Goal: Task Accomplishment & Management: Complete application form

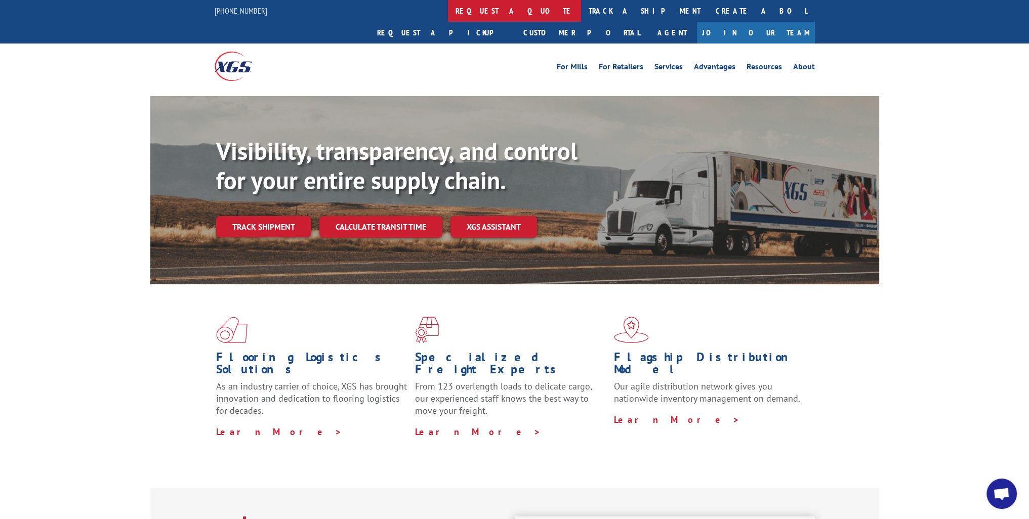
click at [448, 14] on link "request a quote" at bounding box center [514, 11] width 133 height 22
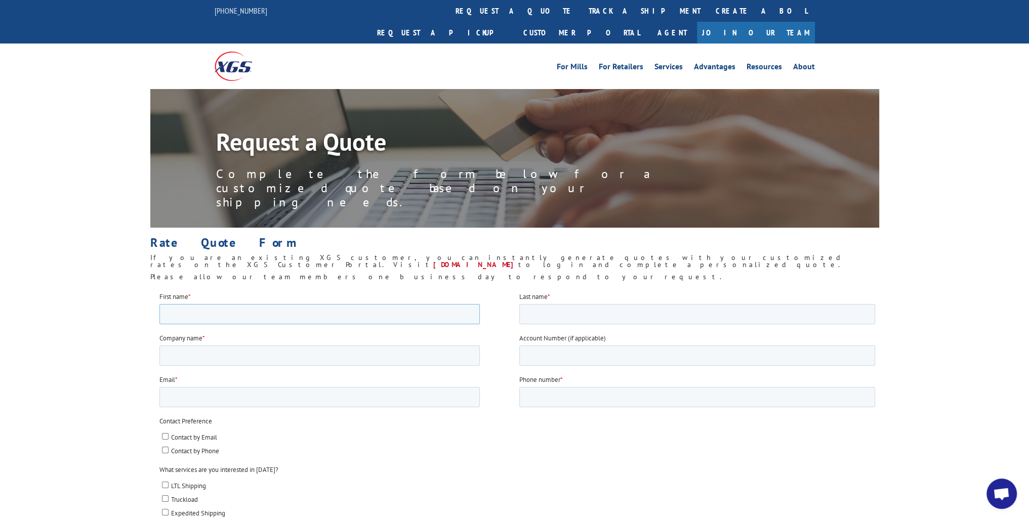
click at [216, 318] on input "First name *" at bounding box center [319, 314] width 320 height 20
type input "[PERSON_NAME]"
type input "Aghabegian"
type input "[EMAIL_ADDRESS][DOMAIN_NAME]"
type input "8183310261"
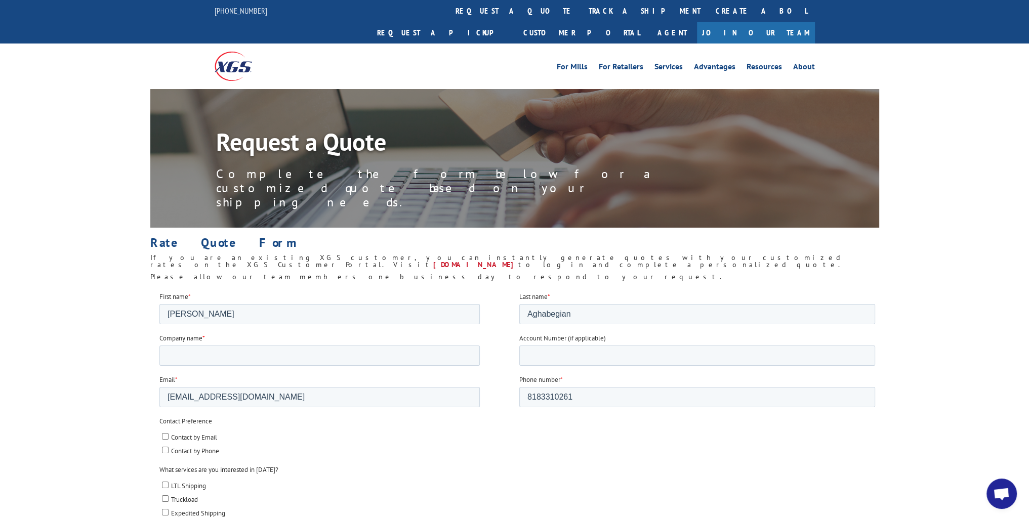
type input "91206-1334"
click at [207, 357] on input "Company name *" at bounding box center [319, 355] width 320 height 20
type input "[PERSON_NAME]"
click at [259, 401] on input "[EMAIL_ADDRESS][DOMAIN_NAME]" at bounding box center [319, 397] width 320 height 20
drag, startPoint x: 259, startPoint y: 400, endPoint x: 183, endPoint y: 397, distance: 76.5
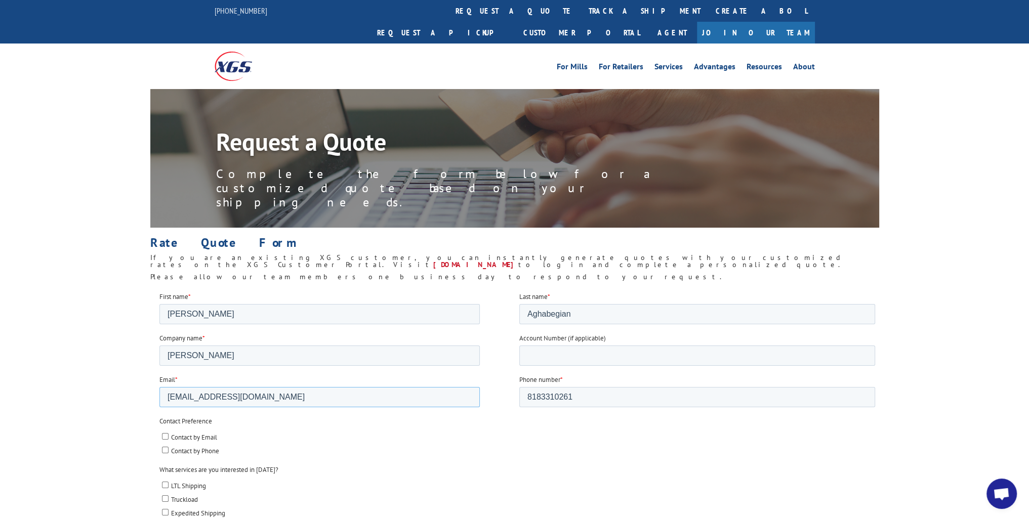
click at [183, 397] on input "[EMAIL_ADDRESS][DOMAIN_NAME]" at bounding box center [319, 397] width 320 height 20
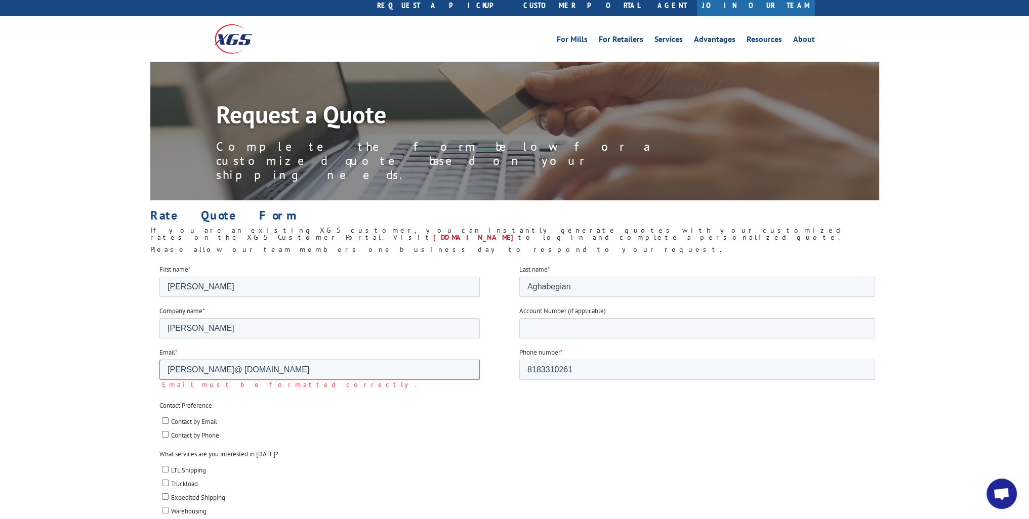
scroll to position [51, 0]
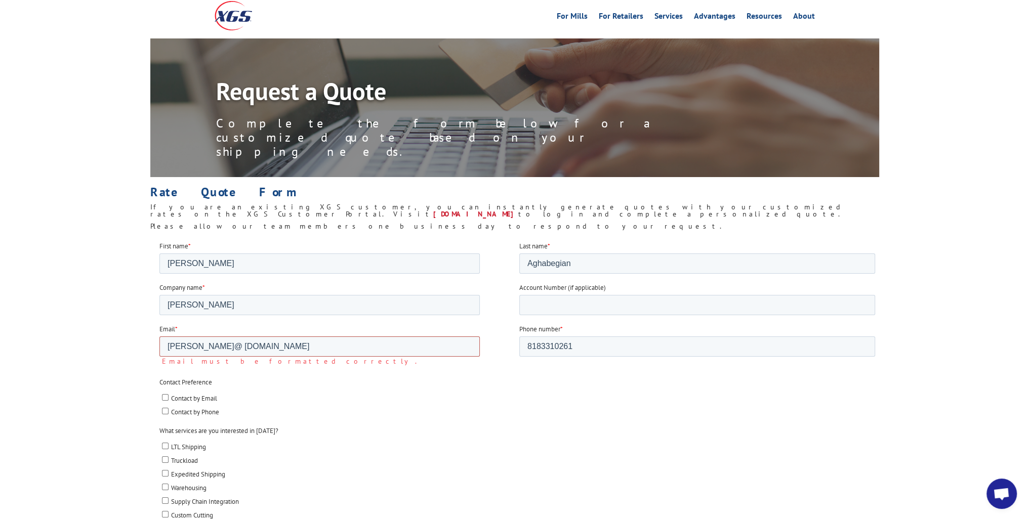
drag, startPoint x: 264, startPoint y: 350, endPoint x: 113, endPoint y: 332, distance: 151.8
type input "[PERSON_NAME][EMAIL_ADDRESS][DOMAIN_NAME]"
click at [278, 393] on li "Contact by Phone" at bounding box center [517, 399] width 713 height 12
drag, startPoint x: 165, startPoint y: 387, endPoint x: 167, endPoint y: 393, distance: 6.3
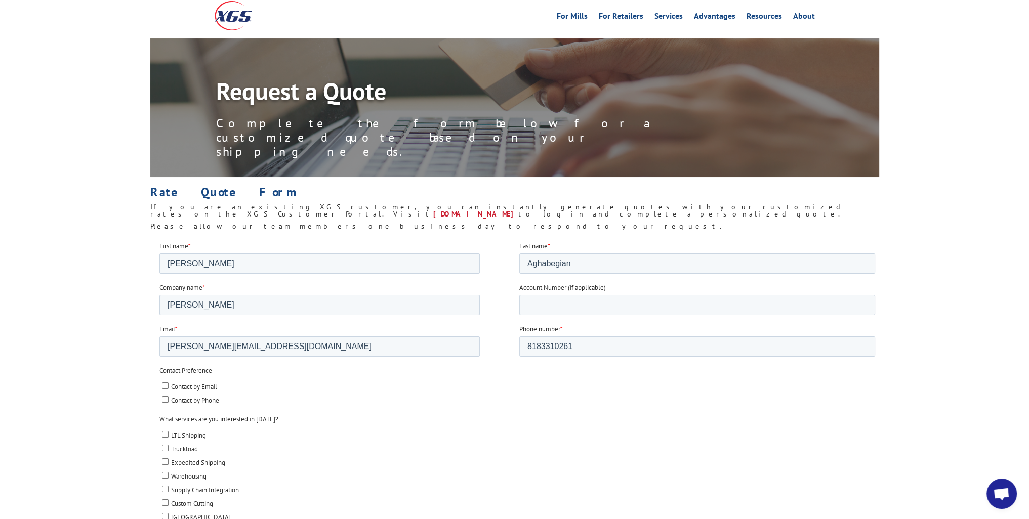
click at [165, 388] on input "Contact by Email" at bounding box center [164, 385] width 7 height 7
checkbox input "true"
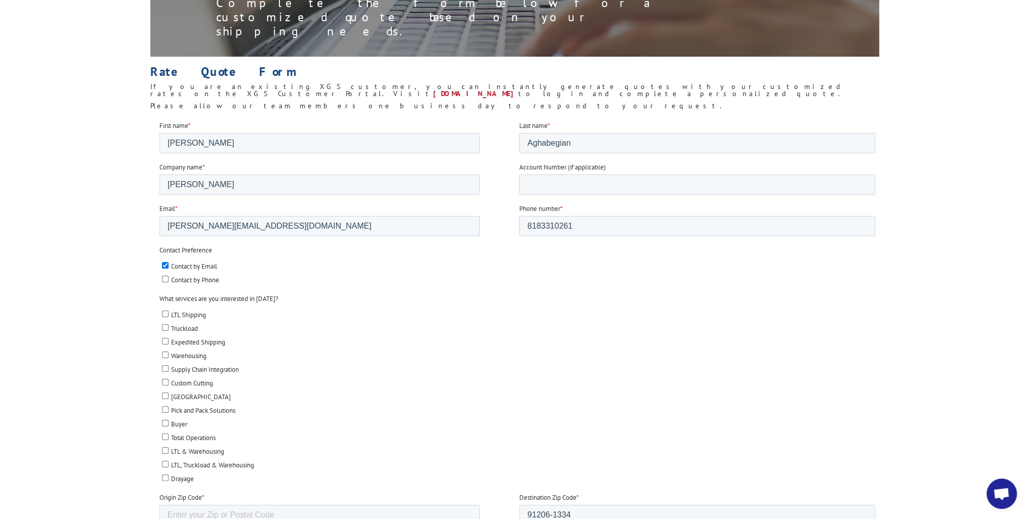
scroll to position [202, 0]
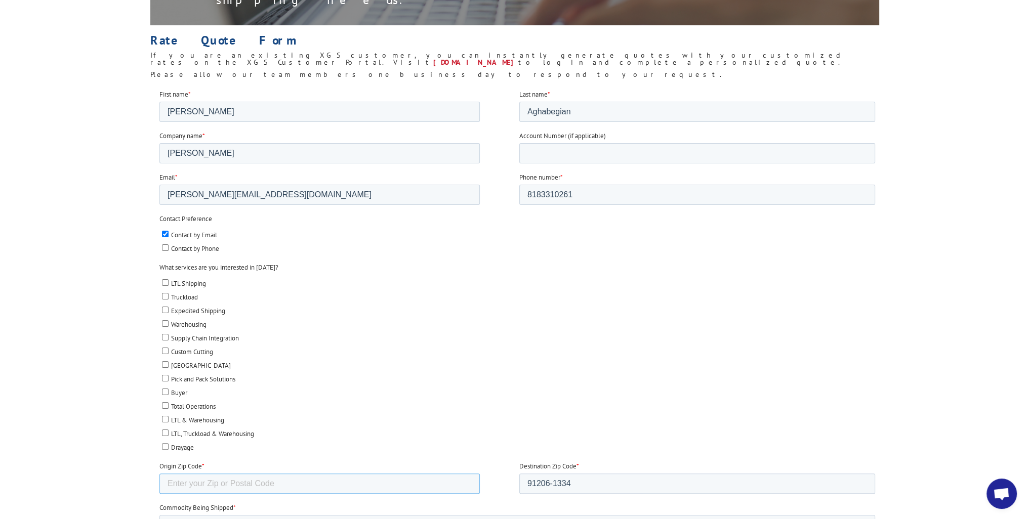
click at [206, 483] on input "Origin Zip Code *" at bounding box center [319, 483] width 320 height 20
type input "91311"
click at [404, 387] on label "Buyer" at bounding box center [517, 392] width 713 height 11
click at [168, 388] on input "Buyer" at bounding box center [164, 391] width 7 height 7
checkbox input "true"
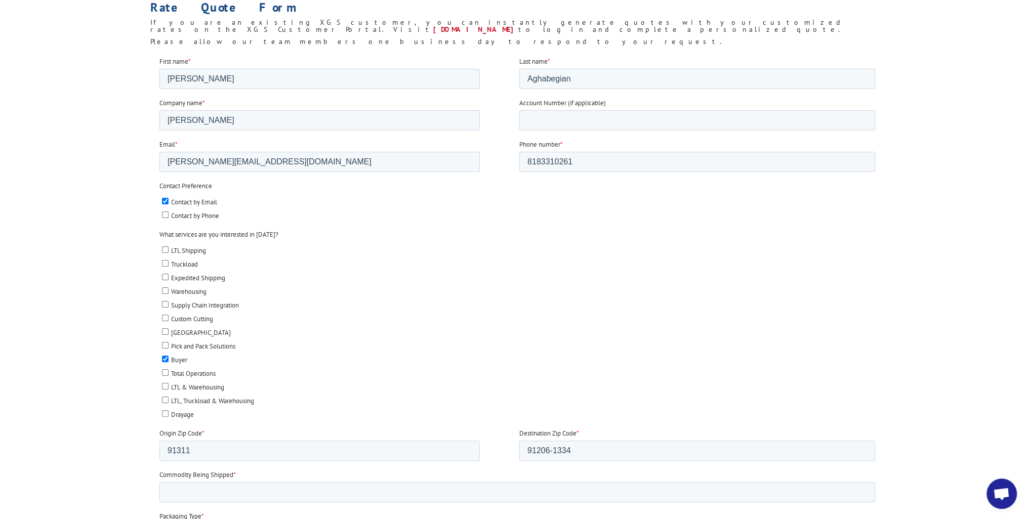
scroll to position [253, 0]
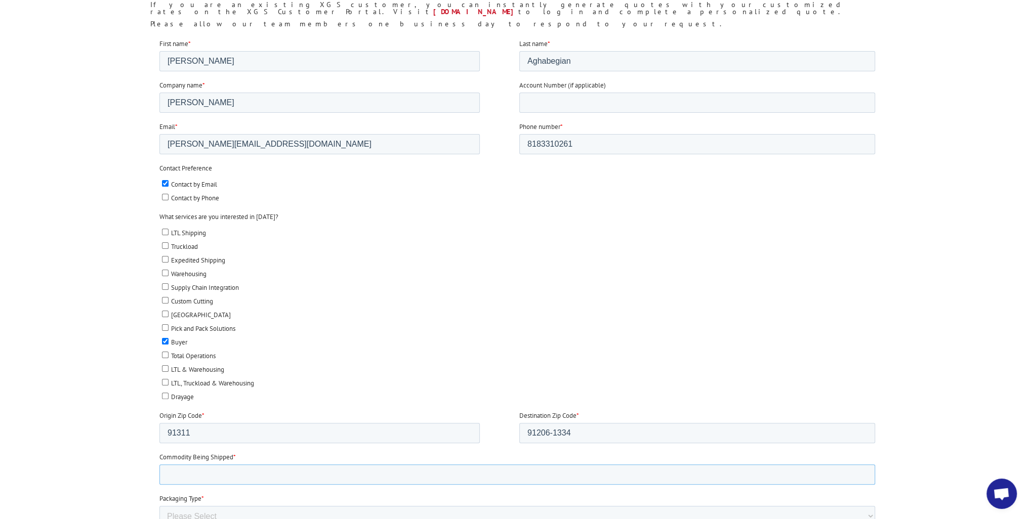
click at [211, 470] on input "Commodity Being Shipped *" at bounding box center [517, 474] width 716 height 20
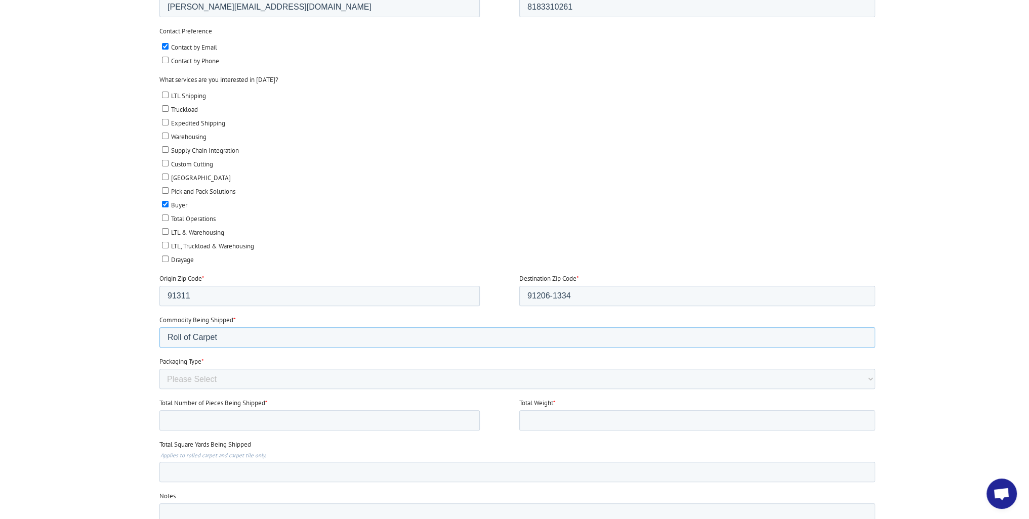
scroll to position [405, 0]
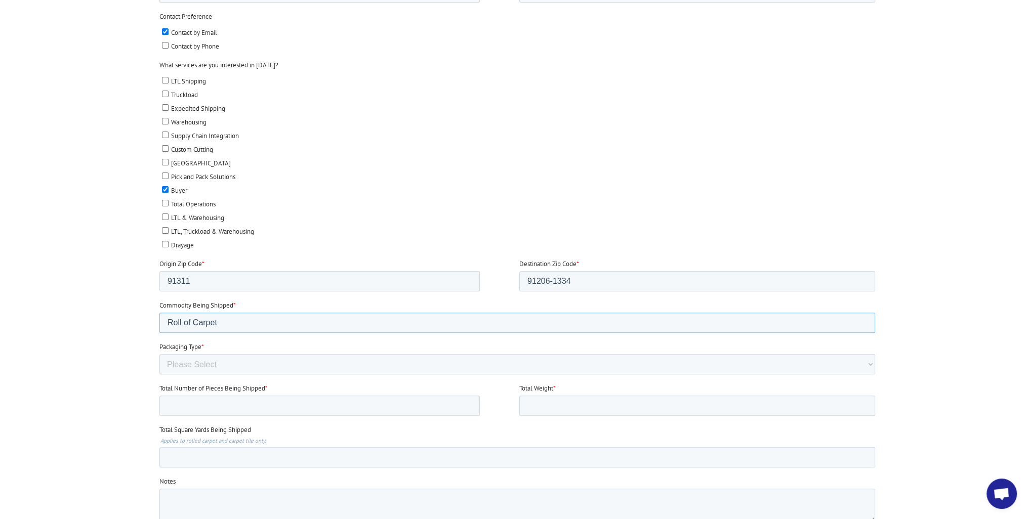
type input "Roll of Carpet"
click at [209, 359] on select "Please Select Rolled Goods Palletized" at bounding box center [517, 364] width 716 height 20
select select "Rolled Carpet"
click at [159, 375] on select "Please Select Rolled Goods Palletized" at bounding box center [517, 364] width 716 height 20
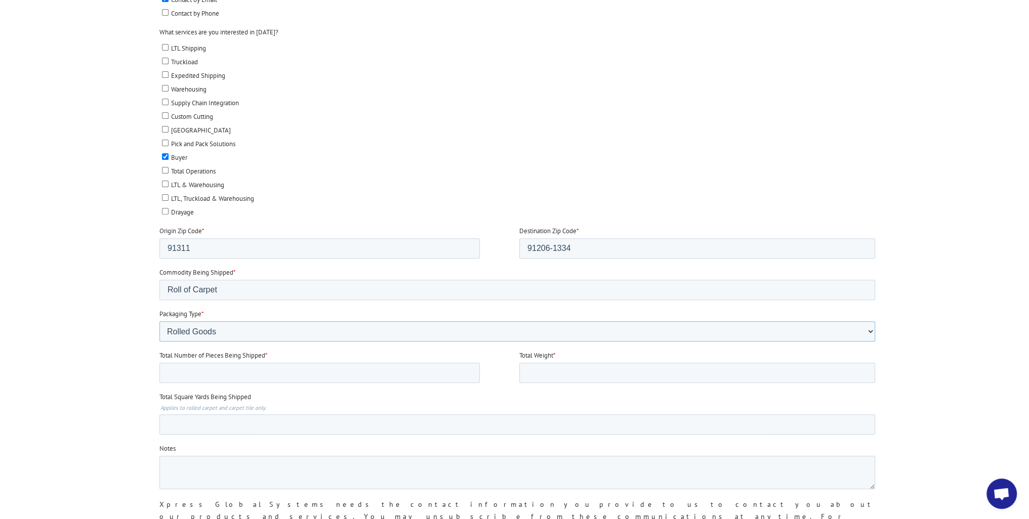
scroll to position [455, 0]
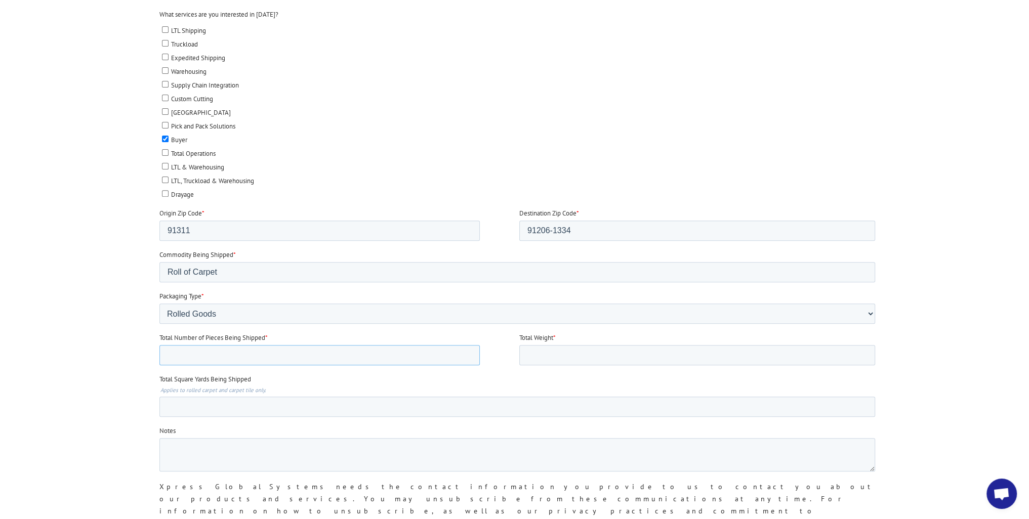
click at [214, 354] on input "Total Number of Pieces Being Shipped *" at bounding box center [319, 355] width 320 height 20
type input "1"
click at [123, 350] on div at bounding box center [514, 202] width 1029 height 732
click at [192, 404] on input "Total Square Yards Being Shipped" at bounding box center [517, 407] width 716 height 20
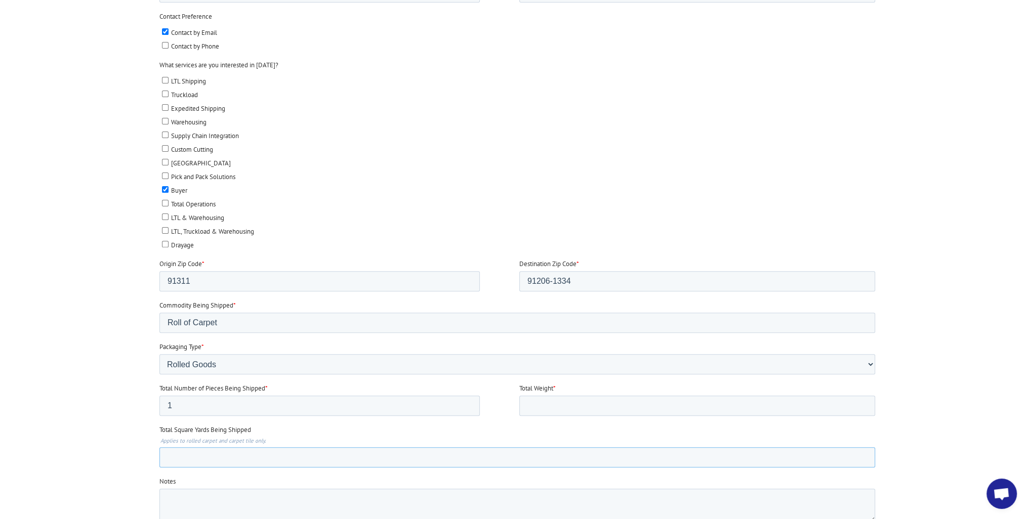
scroll to position [354, 0]
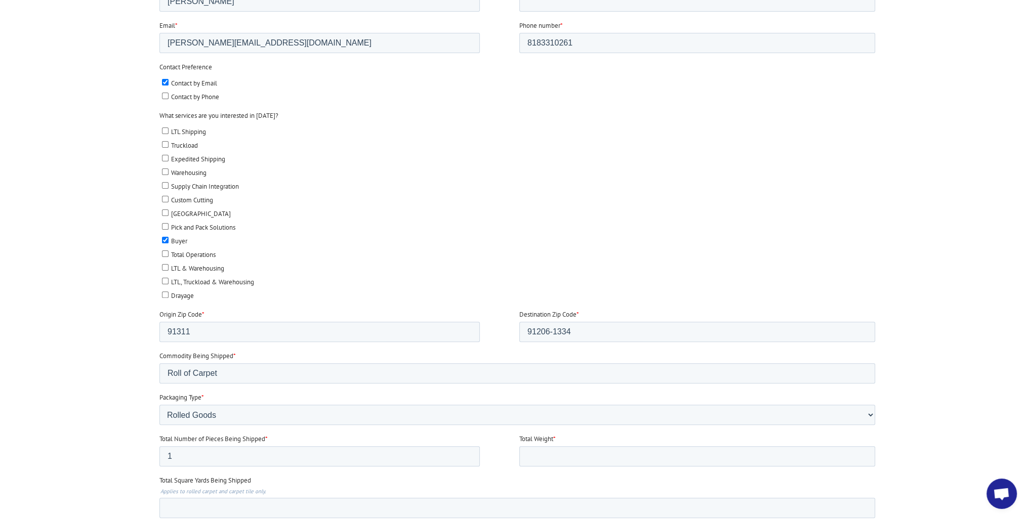
click at [164, 237] on input "Buyer" at bounding box center [164, 240] width 7 height 7
checkbox input "false"
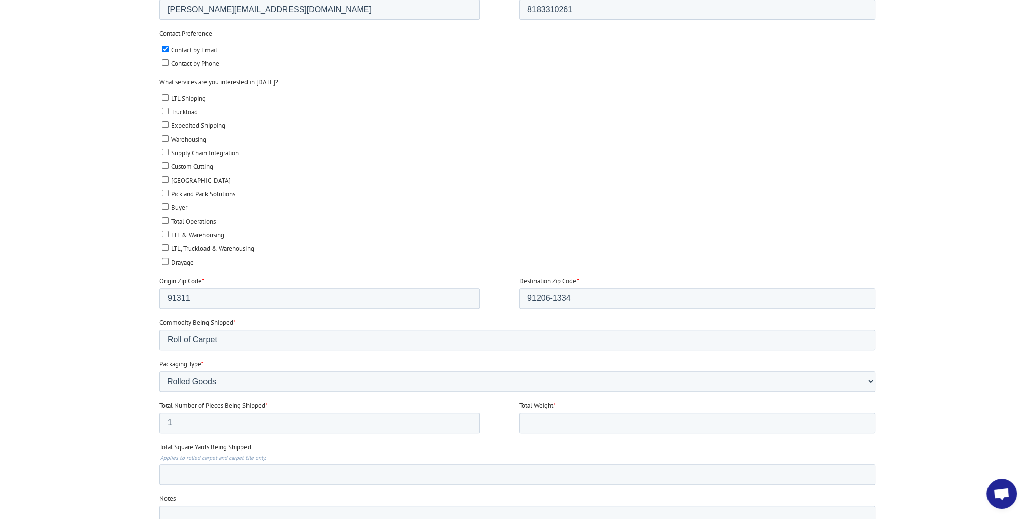
scroll to position [405, 0]
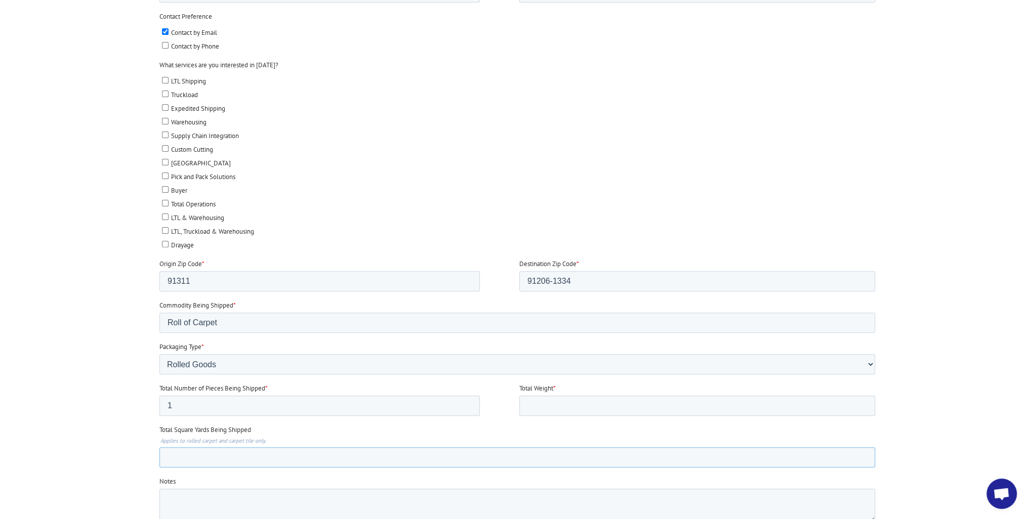
click at [183, 450] on input "Total Square Yards Being Shipped" at bounding box center [517, 457] width 716 height 20
drag, startPoint x: 191, startPoint y: 450, endPoint x: 135, endPoint y: 448, distance: 56.2
click at [159, 448] on html "First name * [PERSON_NAME] Last name * Aghabegian Company name * [PERSON_NAME] …" at bounding box center [519, 261] width 720 height 749
type input "1218"
drag, startPoint x: 210, startPoint y: 453, endPoint x: 127, endPoint y: 438, distance: 84.4
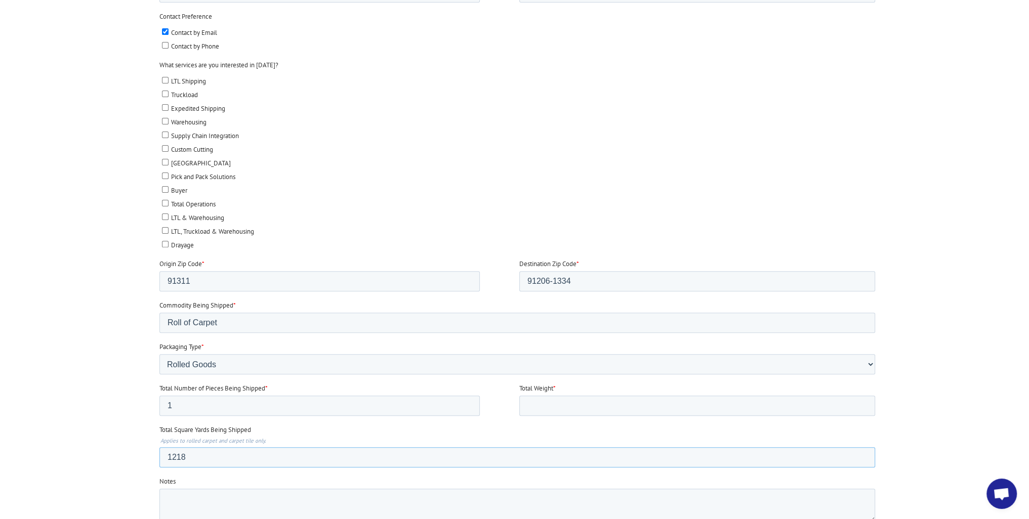
click at [159, 438] on html "First name * [PERSON_NAME] Last name * Aghabegian Company name * [PERSON_NAME] …" at bounding box center [519, 261] width 720 height 749
type input "1"
type input "2"
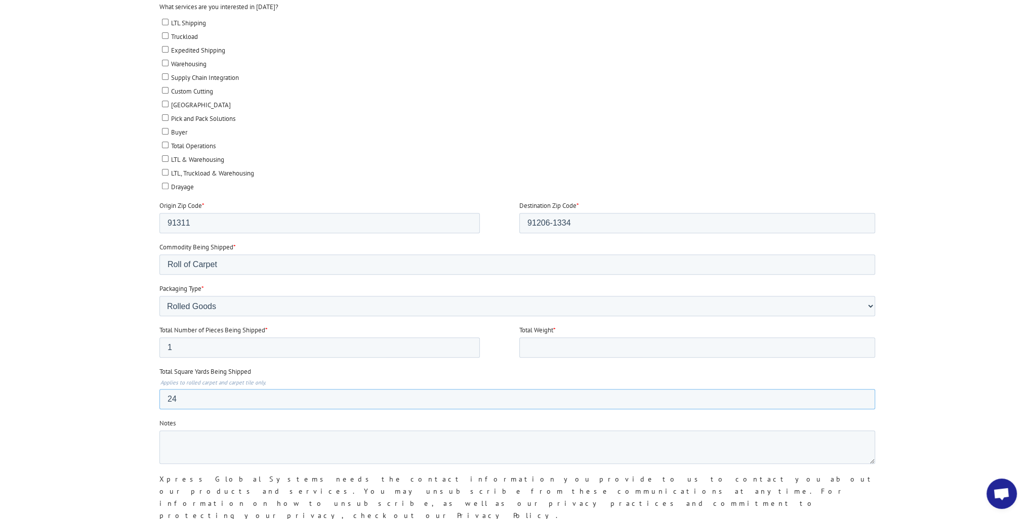
scroll to position [506, 0]
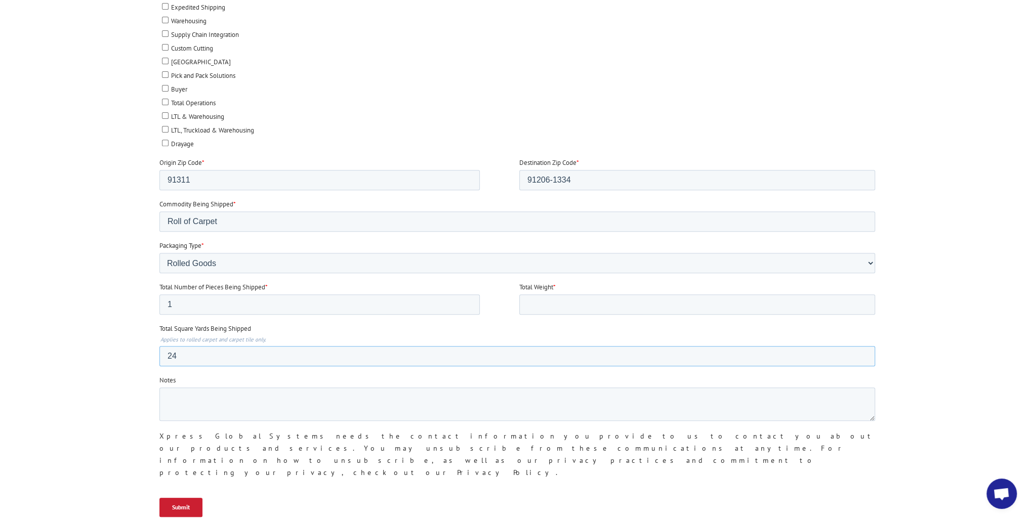
type input "24"
click at [207, 399] on textarea "Notes" at bounding box center [517, 404] width 716 height 33
type textarea "Need to be in [US_STATE] by [DATE]."
click at [185, 498] on input "Submit" at bounding box center [180, 507] width 43 height 19
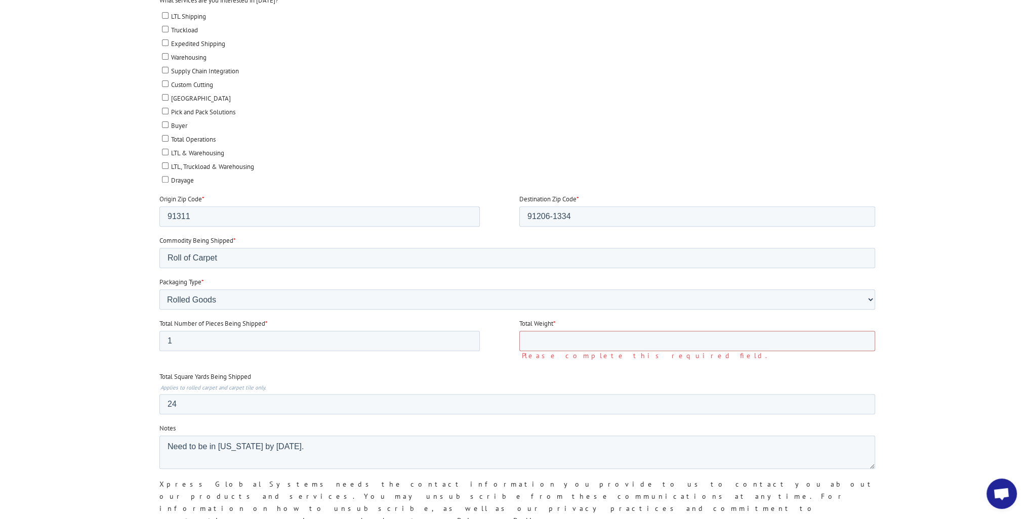
scroll to position [405, 0]
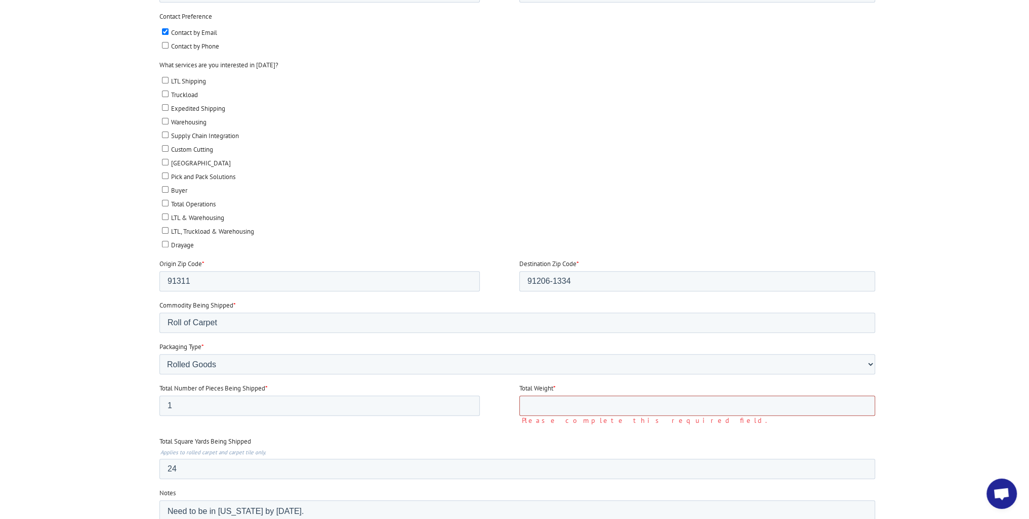
click at [575, 403] on input "Total Weight *" at bounding box center [697, 406] width 356 height 20
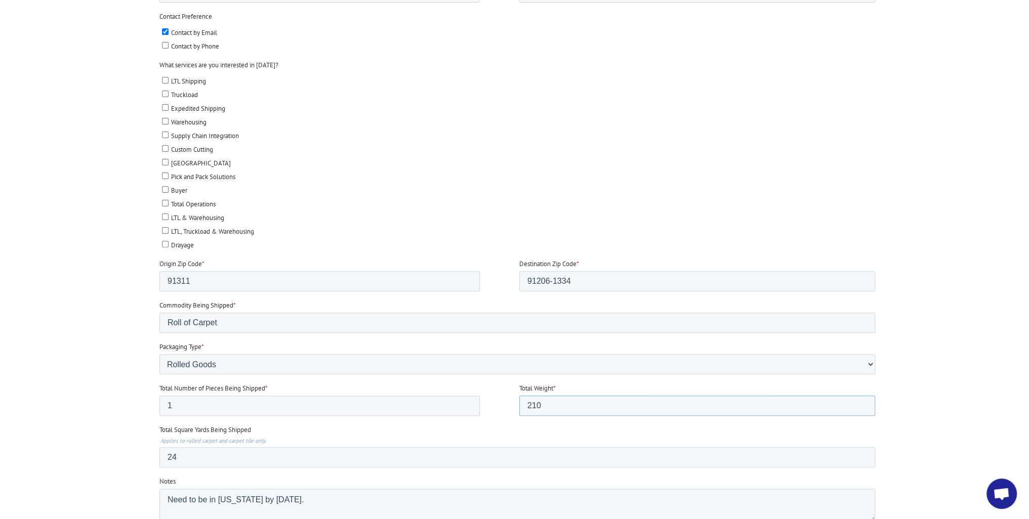
type input "210"
click at [607, 437] on legend "Applies to rolled carpet and carpet tile only." at bounding box center [519, 440] width 720 height 7
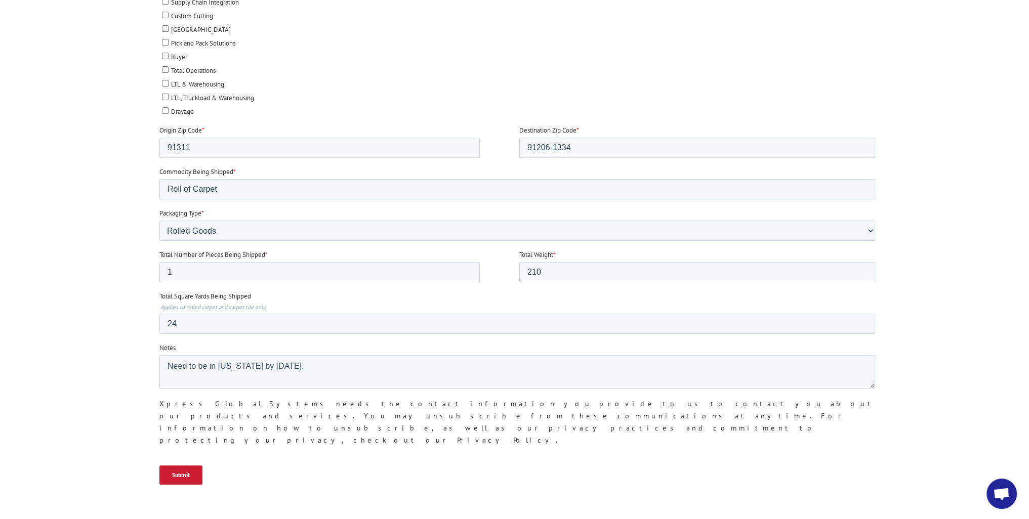
scroll to position [557, 0]
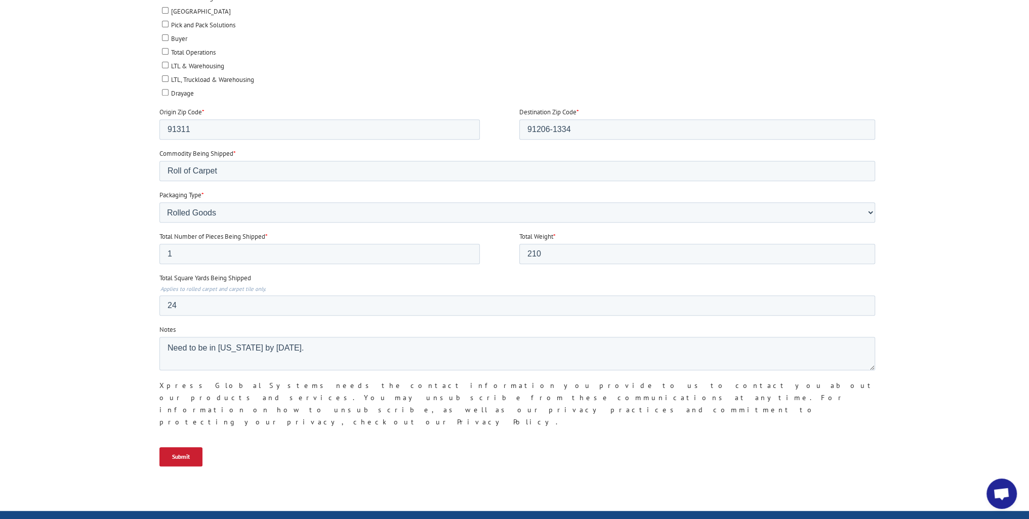
click at [177, 447] on input "Submit" at bounding box center [180, 456] width 43 height 19
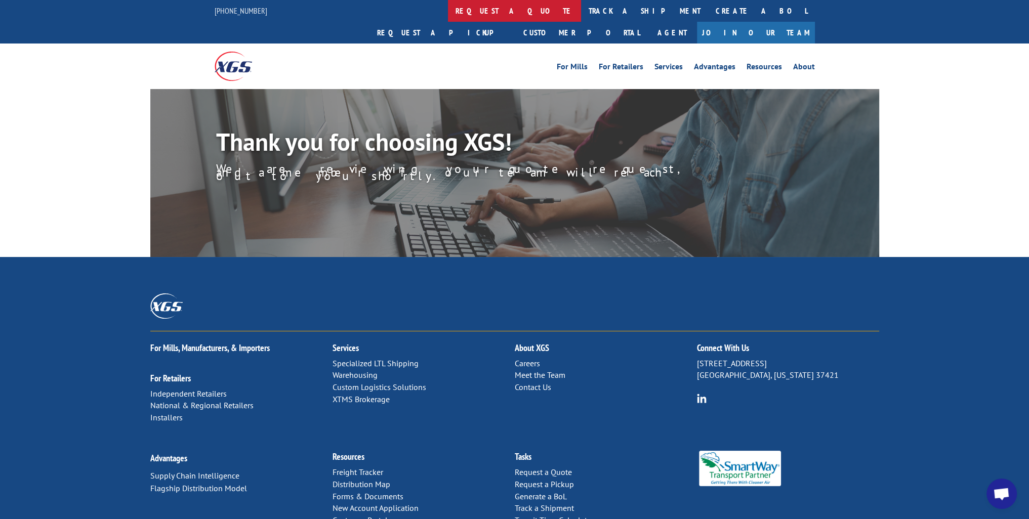
click at [448, 11] on link "request a quote" at bounding box center [514, 11] width 133 height 22
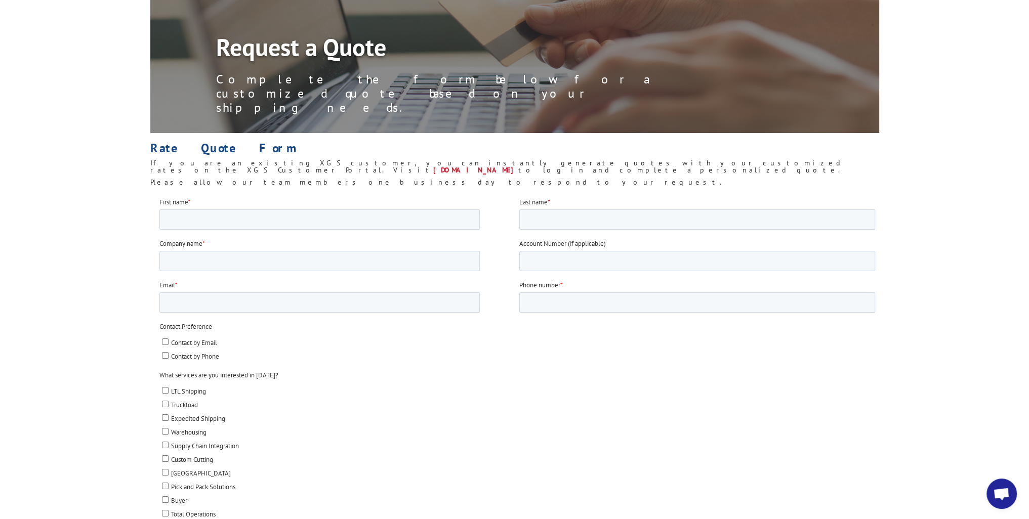
scroll to position [51, 0]
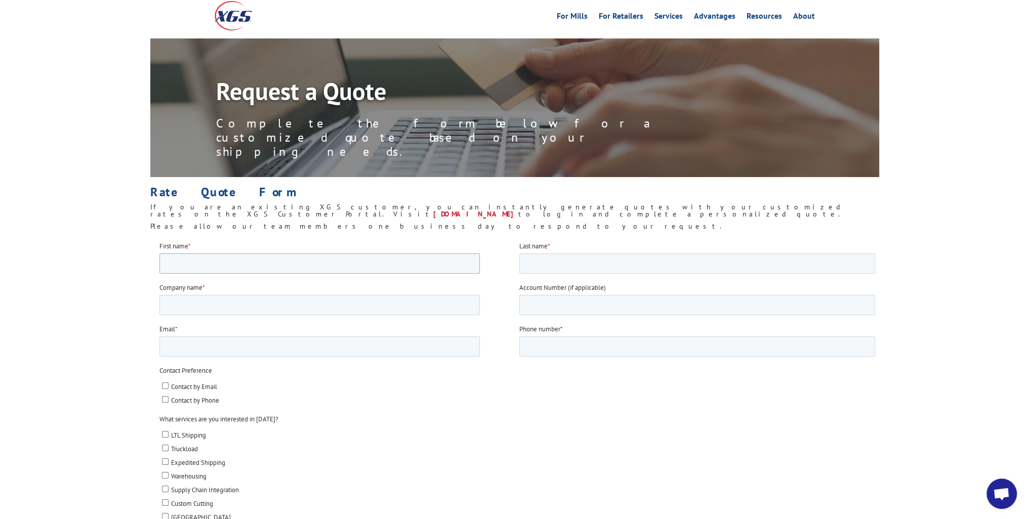
click at [192, 266] on input "First name *" at bounding box center [319, 263] width 320 height 20
